Goal: Transaction & Acquisition: Purchase product/service

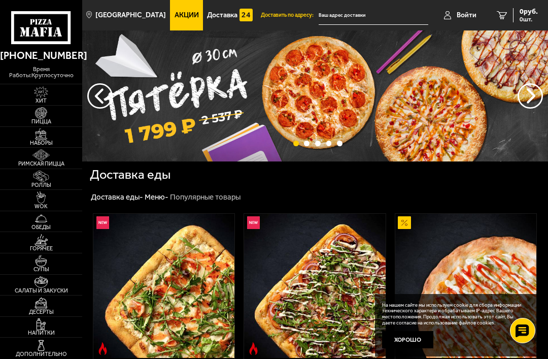
click at [365, 17] on input "text" at bounding box center [374, 15] width 110 height 19
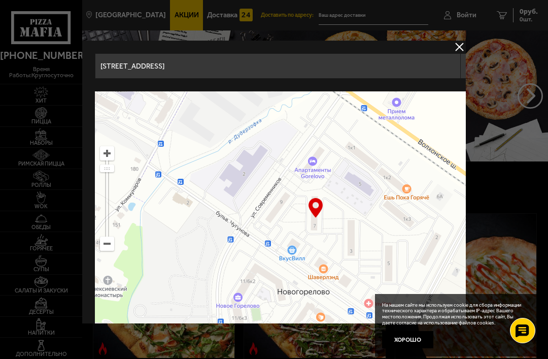
type input "[STREET_ADDRESS]"
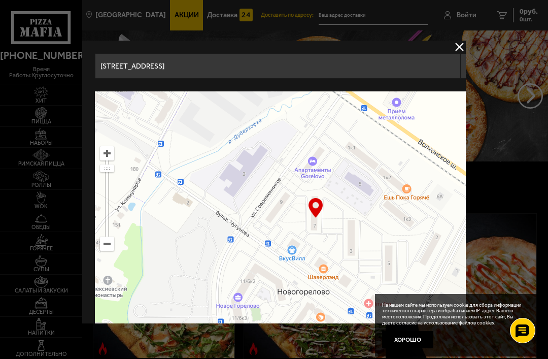
click at [420, 335] on button "Хорошо" at bounding box center [407, 339] width 51 height 17
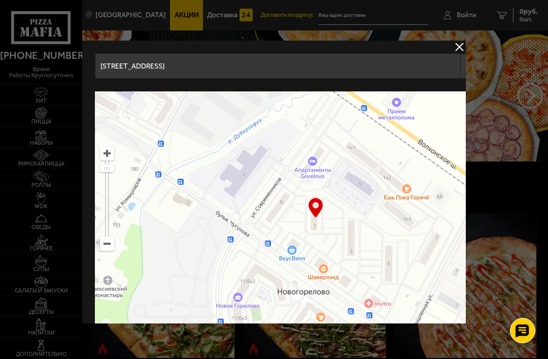
click at [393, 65] on input "[STREET_ADDRESS]" at bounding box center [277, 65] width 365 height 25
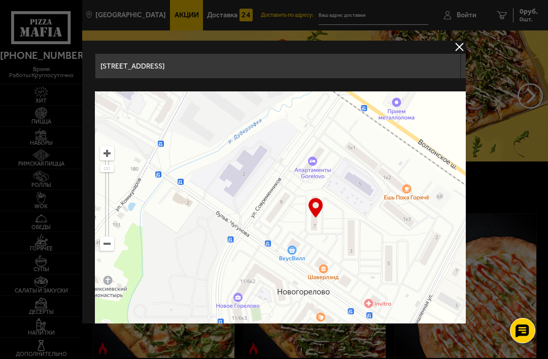
click at [536, 92] on div at bounding box center [274, 179] width 548 height 359
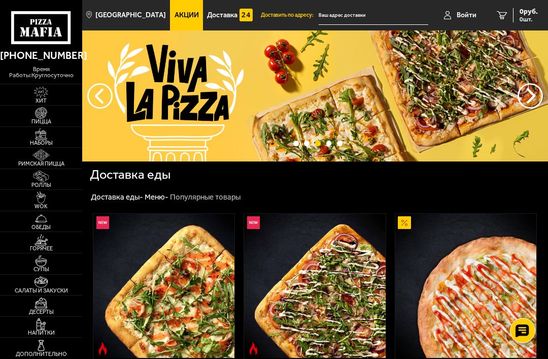
click at [369, 13] on input "text" at bounding box center [374, 15] width 110 height 19
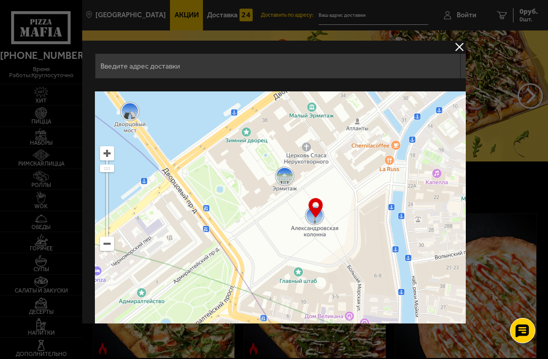
click at [320, 68] on input "text" at bounding box center [277, 65] width 365 height 25
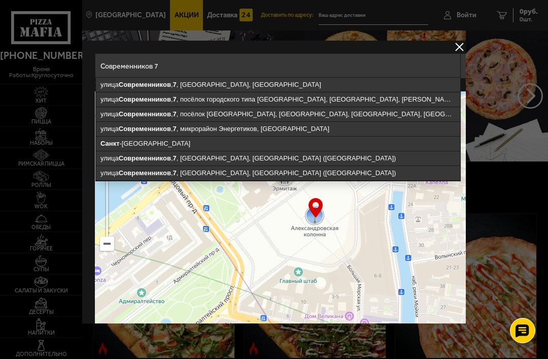
type input "[STREET_ADDRESS]"
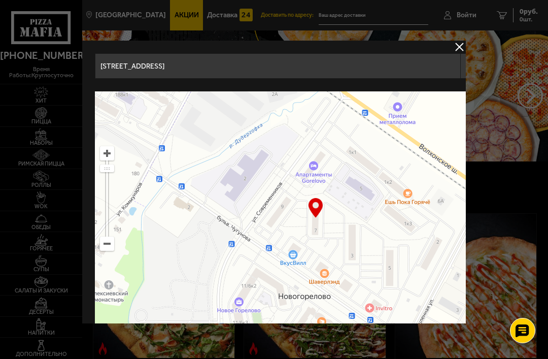
click at [416, 65] on input "[STREET_ADDRESS]" at bounding box center [277, 65] width 365 height 25
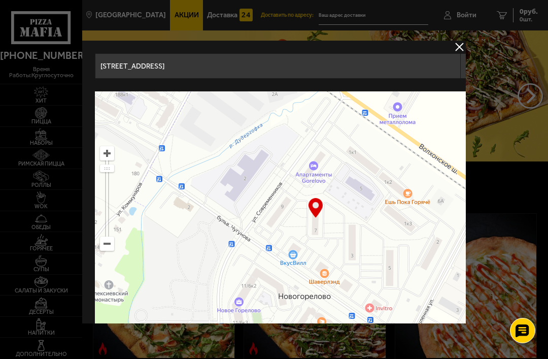
click at [492, 107] on div at bounding box center [274, 179] width 548 height 359
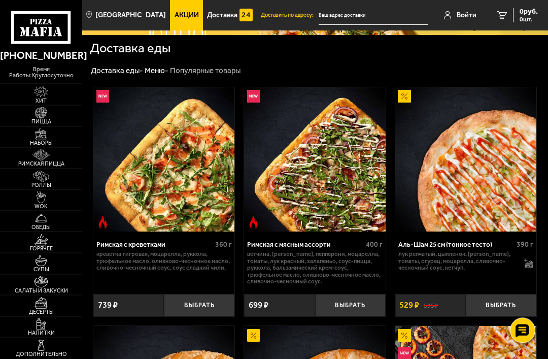
scroll to position [128, 0]
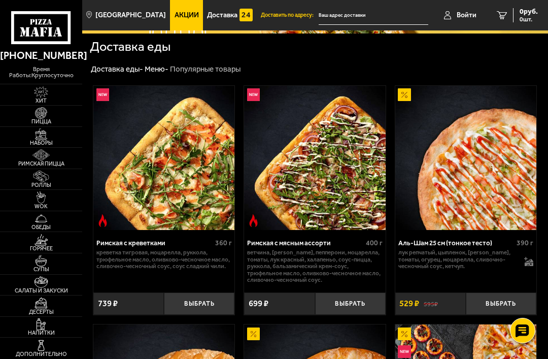
click at [215, 12] on span "Доставка" at bounding box center [222, 15] width 30 height 7
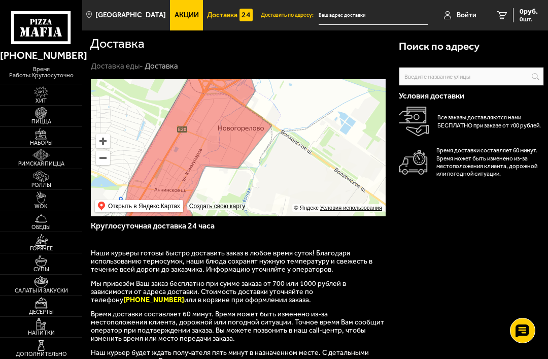
click at [0, 0] on input "text" at bounding box center [0, 0] width 0 height 0
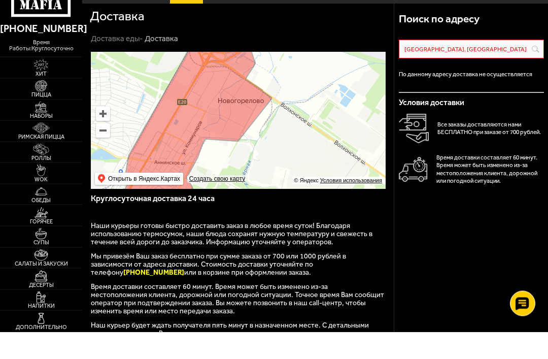
type input "Ленинградская"
type input "[PERSON_NAME][GEOGRAPHIC_DATA],"
click at [369, 61] on div "Доставка еды - Доставка" at bounding box center [238, 66] width 295 height 10
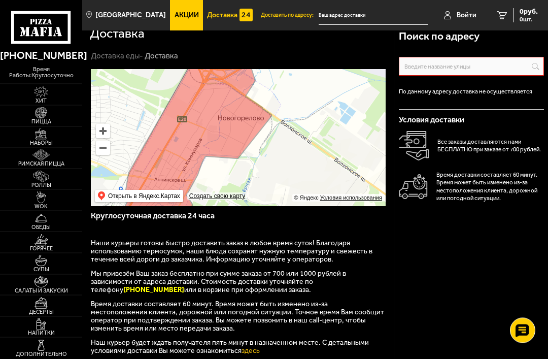
scroll to position [10, 0]
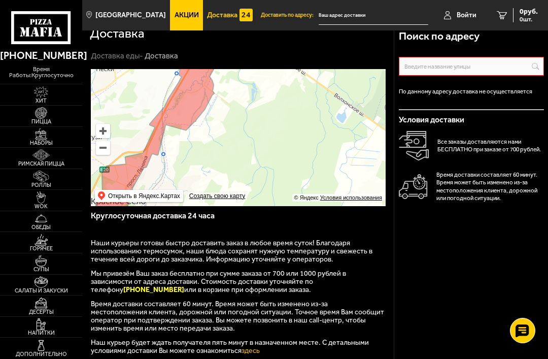
click at [342, 17] on input "text" at bounding box center [374, 15] width 110 height 19
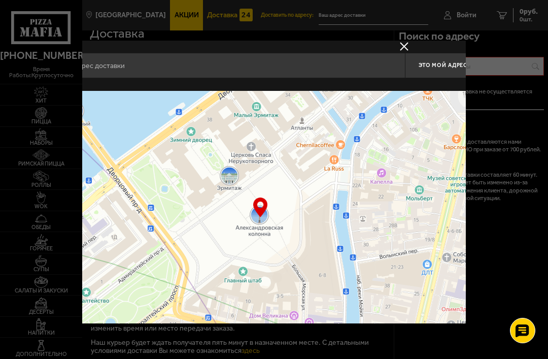
scroll to position [1, 54]
click at [119, 64] on input "text" at bounding box center [223, 65] width 365 height 25
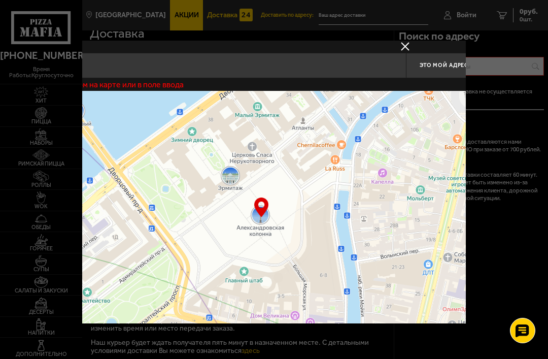
scroll to position [1, 0]
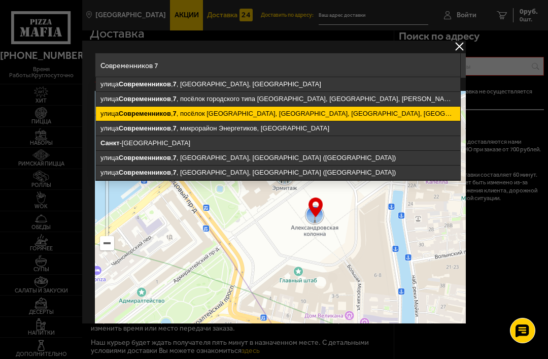
type input "[STREET_ADDRESS]"
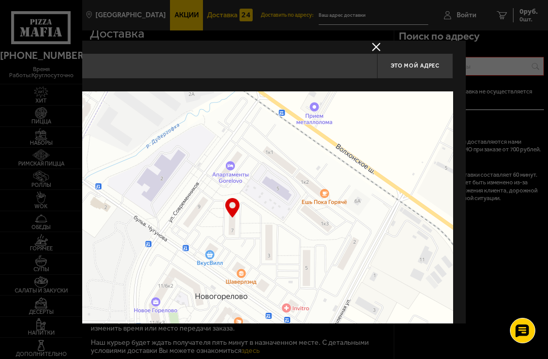
scroll to position [0, 83]
click at [415, 61] on button "Это мой адрес" at bounding box center [415, 65] width 76 height 25
type input "[STREET_ADDRESS]"
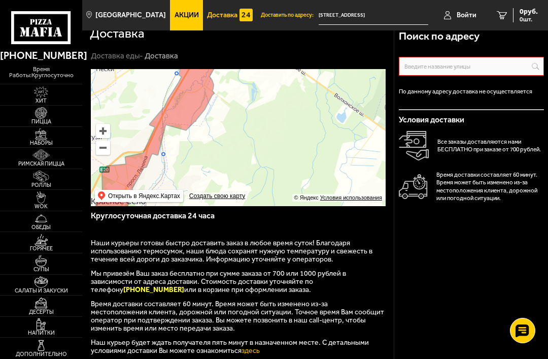
scroll to position [10, 0]
click at [42, 140] on img at bounding box center [41, 134] width 22 height 12
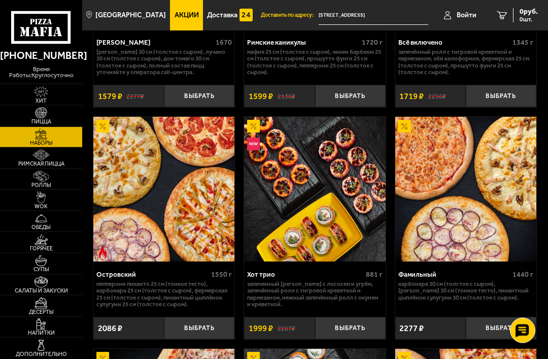
scroll to position [1323, 0]
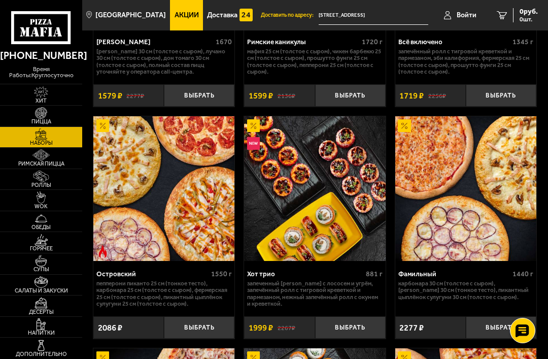
click at [160, 189] on img at bounding box center [163, 188] width 141 height 144
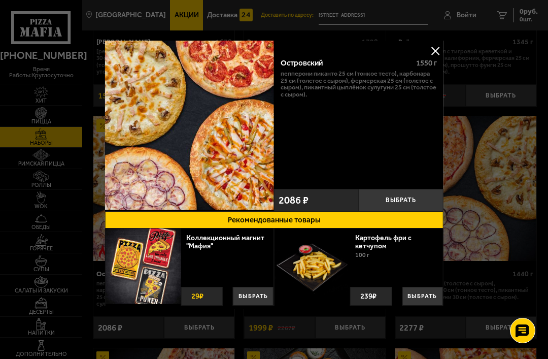
click at [484, 159] on div at bounding box center [274, 179] width 548 height 359
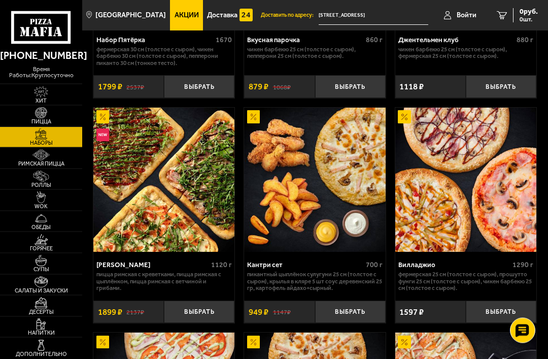
scroll to position [201, 0]
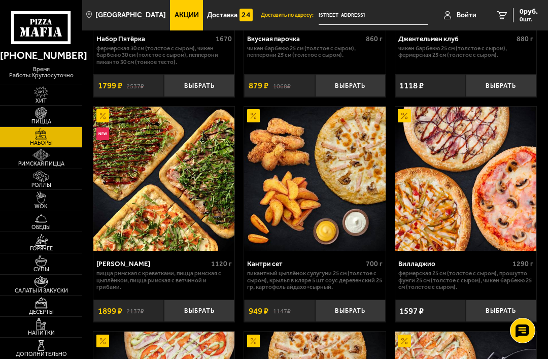
click at [42, 161] on img at bounding box center [41, 155] width 22 height 12
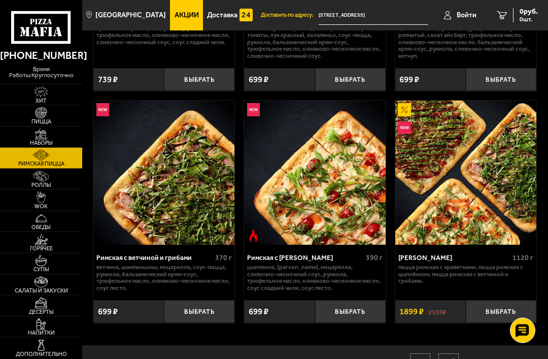
scroll to position [237, 0]
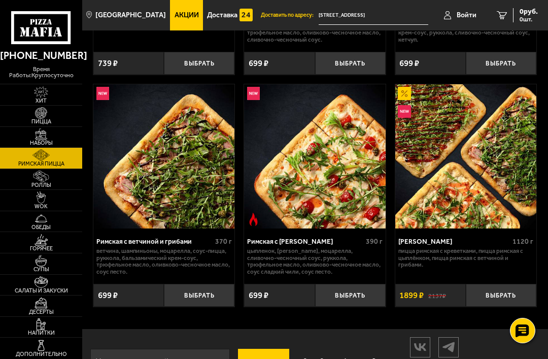
click at [44, 136] on img at bounding box center [41, 134] width 22 height 12
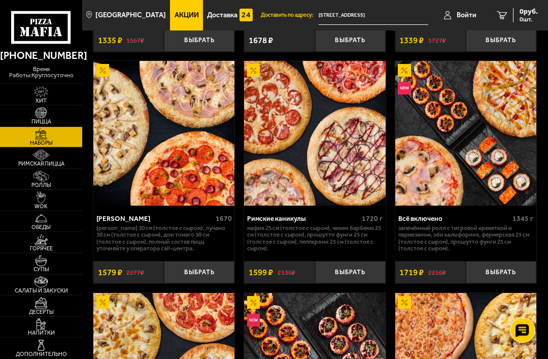
scroll to position [1146, 0]
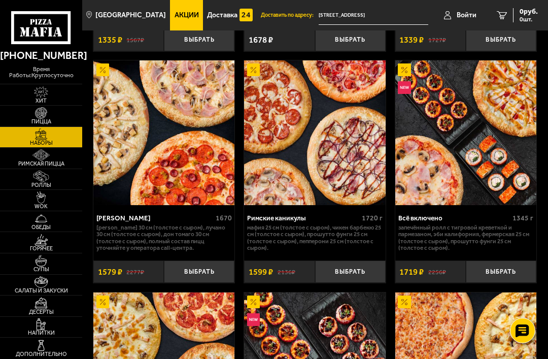
click at [39, 161] on img at bounding box center [41, 155] width 22 height 12
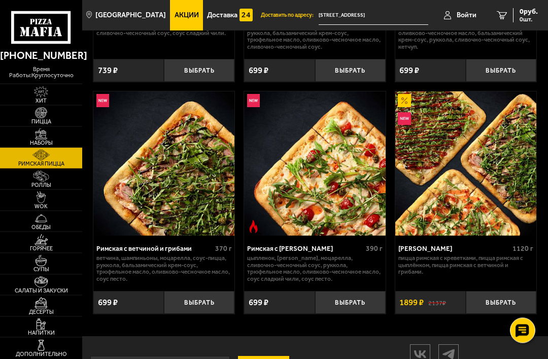
scroll to position [237, 0]
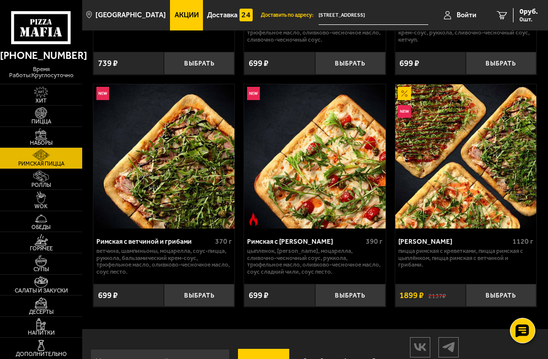
click at [42, 140] on img at bounding box center [41, 134] width 22 height 12
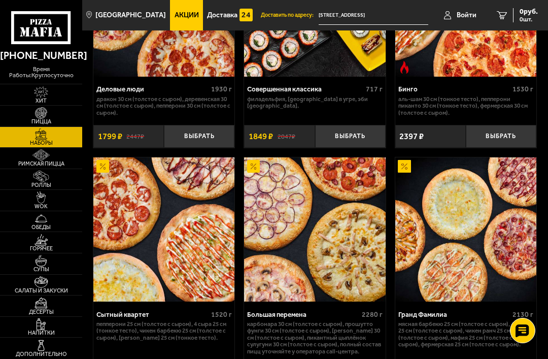
scroll to position [1740, 0]
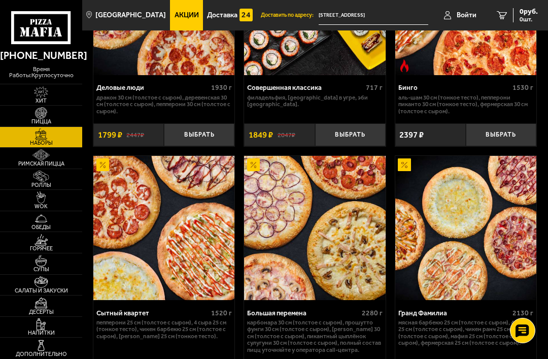
click at [45, 103] on span "Хит" at bounding box center [41, 101] width 82 height 6
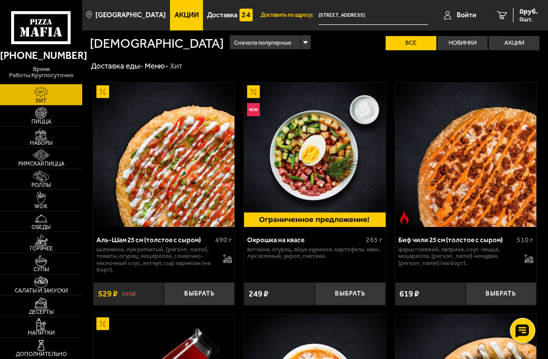
click at [41, 119] on img at bounding box center [41, 113] width 22 height 12
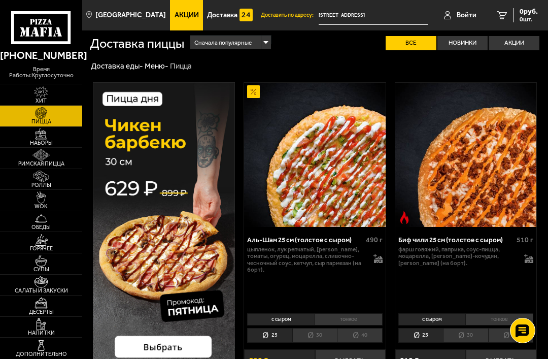
click at [320, 335] on li "30" at bounding box center [314, 335] width 45 height 15
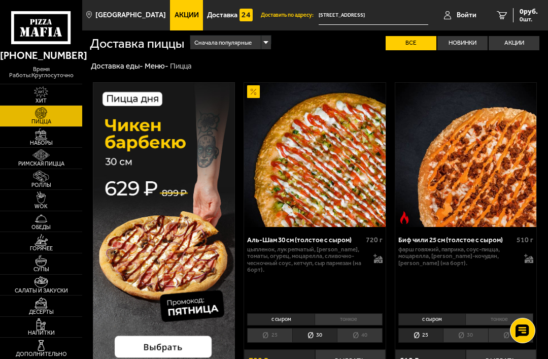
click at [469, 329] on li "30" at bounding box center [465, 335] width 45 height 15
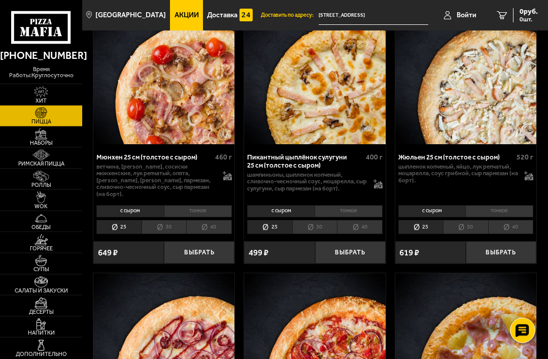
scroll to position [2031, 0]
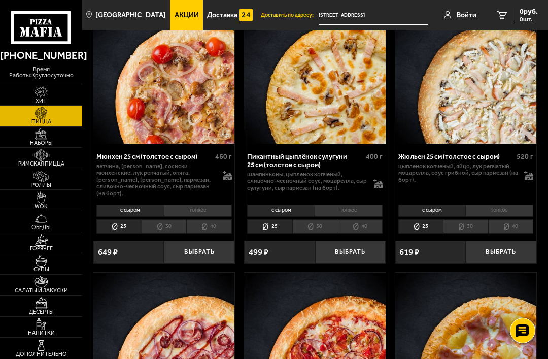
click at [471, 219] on li "30" at bounding box center [465, 226] width 45 height 15
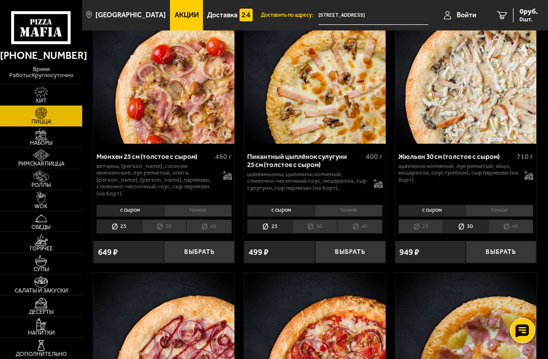
click at [311, 219] on li "30" at bounding box center [314, 226] width 45 height 15
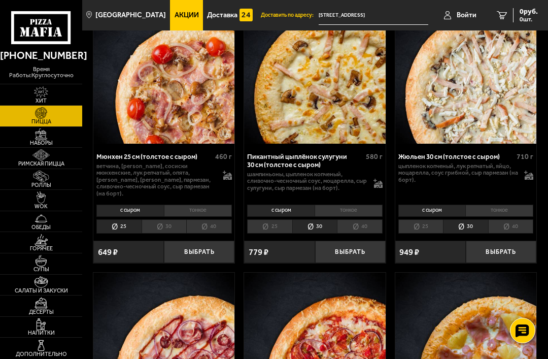
click at [505, 204] on li "тонкое" at bounding box center [499, 210] width 68 height 12
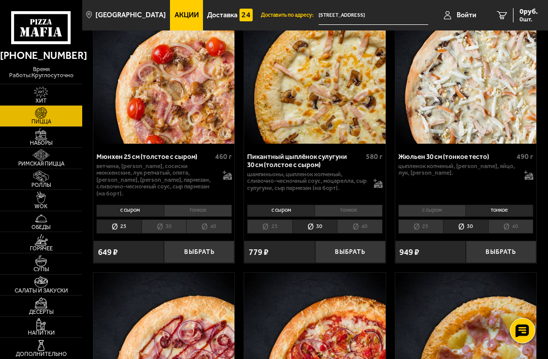
click at [430, 204] on li "с сыром" at bounding box center [431, 210] width 67 height 12
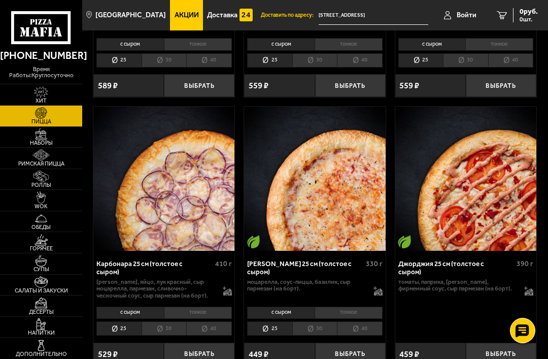
scroll to position [2482, 0]
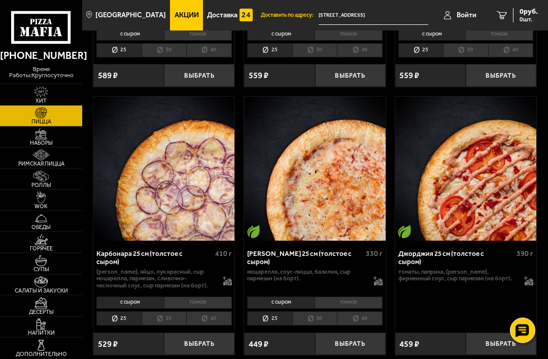
click at [315, 311] on li "30" at bounding box center [314, 318] width 45 height 15
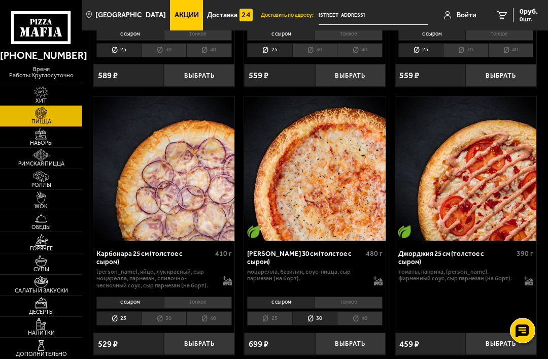
click at [40, 140] on img at bounding box center [41, 134] width 22 height 12
